Goal: Task Accomplishment & Management: Use online tool/utility

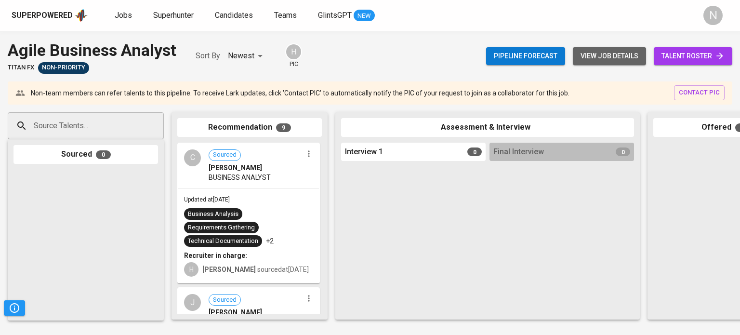
click at [628, 61] on span "view job details" at bounding box center [609, 56] width 58 height 12
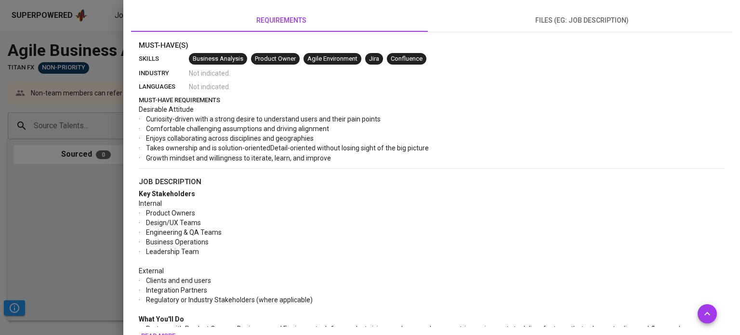
scroll to position [241, 0]
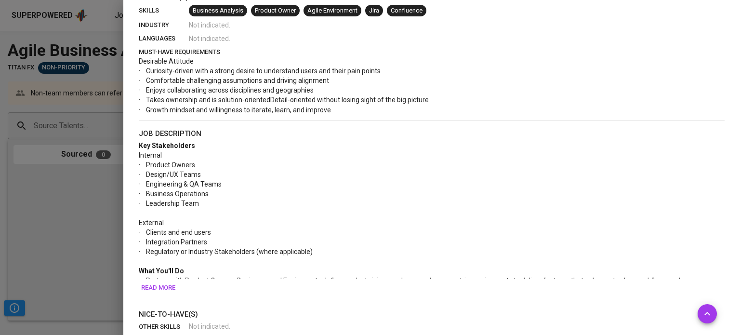
click at [166, 288] on span "Read more" at bounding box center [158, 287] width 34 height 11
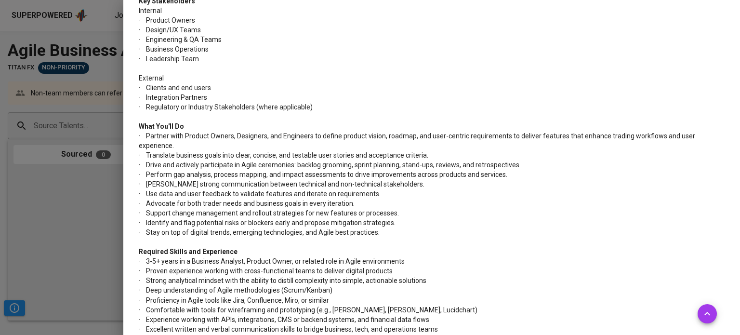
scroll to position [433, 0]
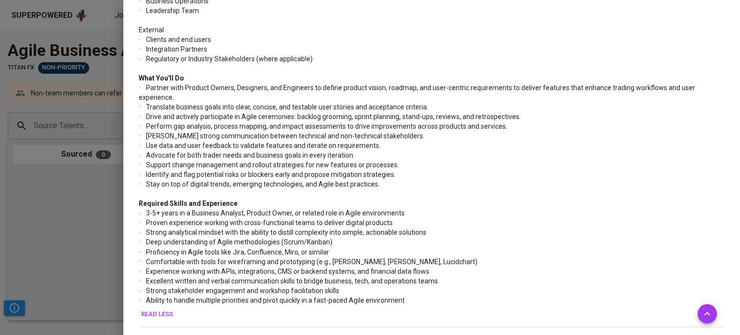
click at [105, 234] on div at bounding box center [370, 167] width 740 height 335
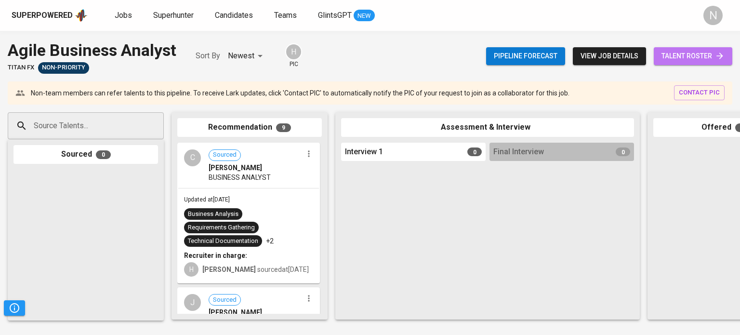
click at [662, 56] on span "talent roster" at bounding box center [692, 56] width 63 height 12
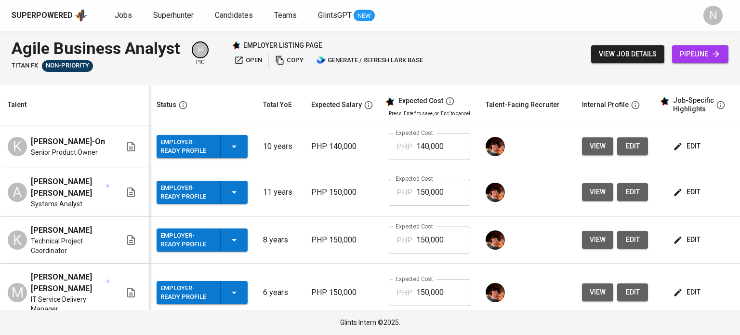
click at [595, 146] on span "view" at bounding box center [597, 146] width 16 height 12
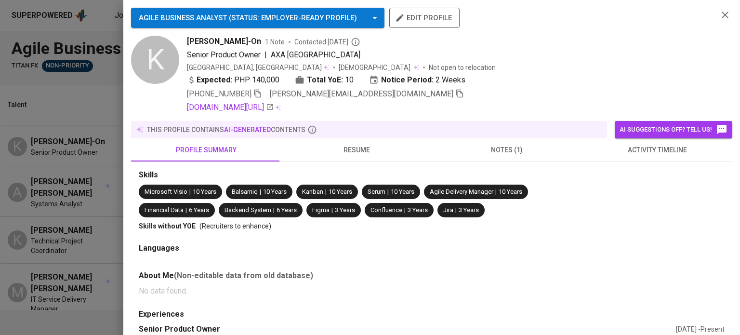
click at [627, 148] on span "activity timeline" at bounding box center [656, 150] width 139 height 12
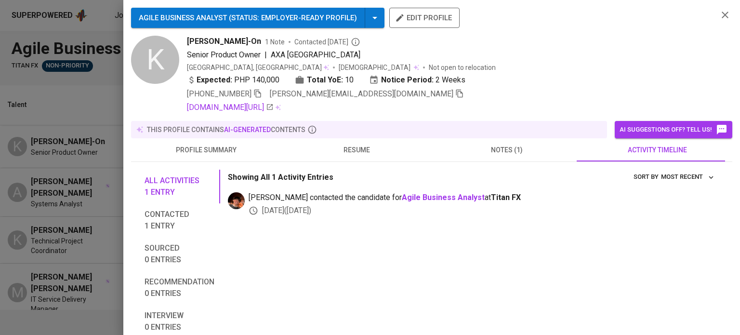
click at [360, 151] on span "resume" at bounding box center [356, 150] width 139 height 12
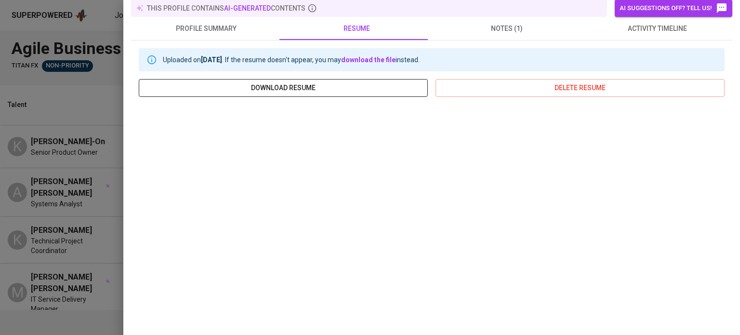
scroll to position [144, 0]
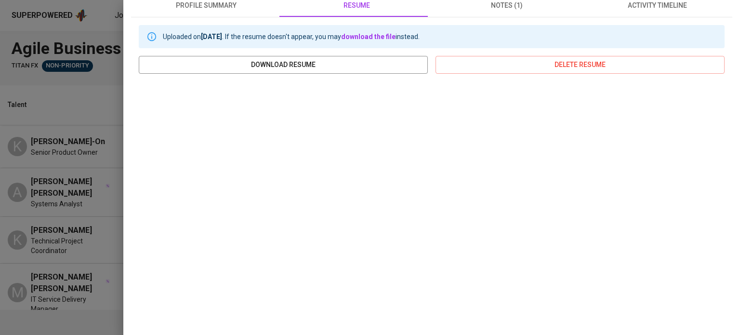
click at [92, 136] on div at bounding box center [370, 167] width 740 height 335
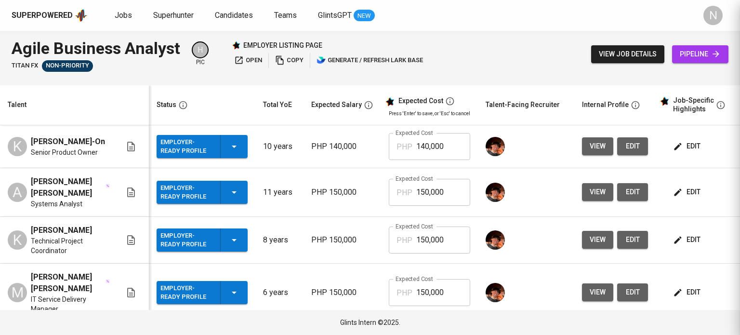
scroll to position [0, 0]
click at [600, 201] on button "view" at bounding box center [597, 192] width 31 height 18
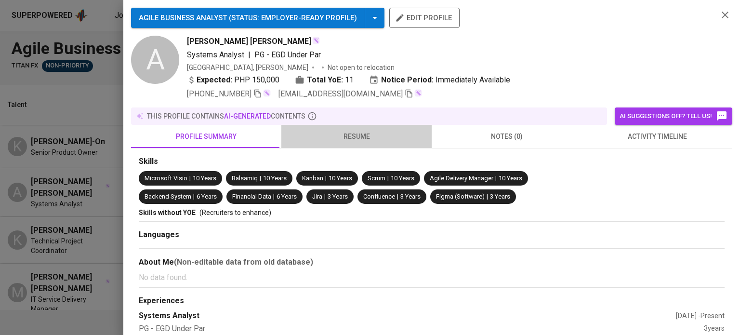
click at [374, 132] on span "resume" at bounding box center [356, 136] width 139 height 12
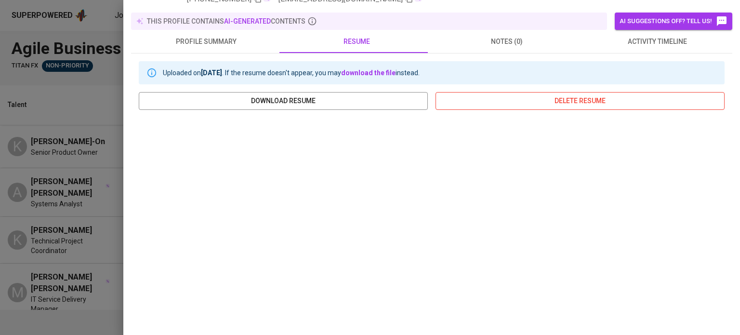
scroll to position [96, 0]
